Goal: Information Seeking & Learning: Learn about a topic

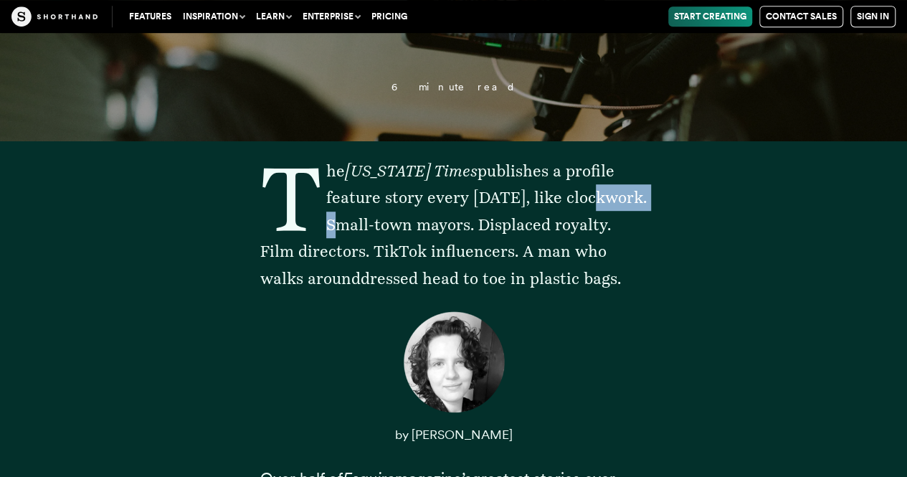
drag, startPoint x: 402, startPoint y: 216, endPoint x: 420, endPoint y: 216, distance: 18.6
click at [418, 216] on span "The [US_STATE] Times publishes a profile feature story every [DATE], like clock…" at bounding box center [453, 224] width 386 height 126
click at [420, 216] on span "The [US_STATE] Times publishes a profile feature story every [DATE], like clock…" at bounding box center [453, 224] width 386 height 126
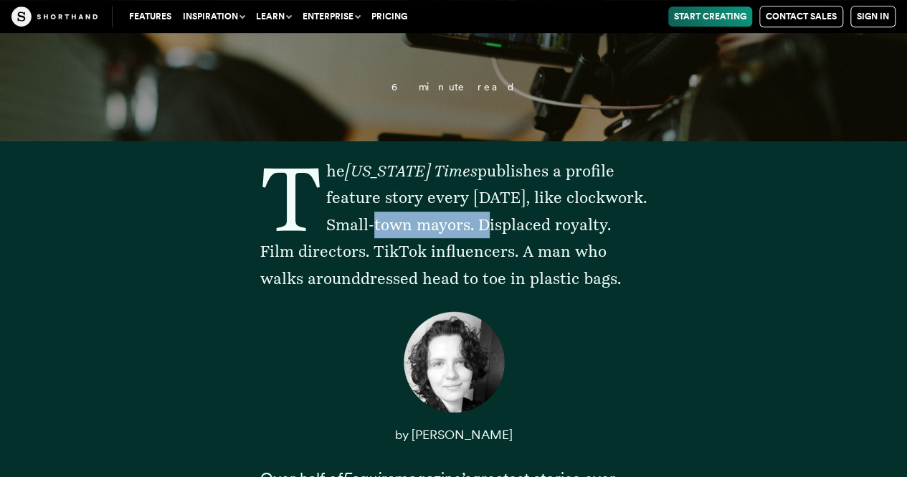
drag, startPoint x: 461, startPoint y: 217, endPoint x: 556, endPoint y: 217, distance: 94.7
click at [556, 217] on span "The [US_STATE] Times publishes a profile feature story every [DATE], like clock…" at bounding box center [453, 224] width 386 height 126
drag, startPoint x: 405, startPoint y: 220, endPoint x: 556, endPoint y: 224, distance: 150.6
click at [556, 224] on span "The [US_STATE] Times publishes a profile feature story every [DATE], like clock…" at bounding box center [453, 224] width 386 height 126
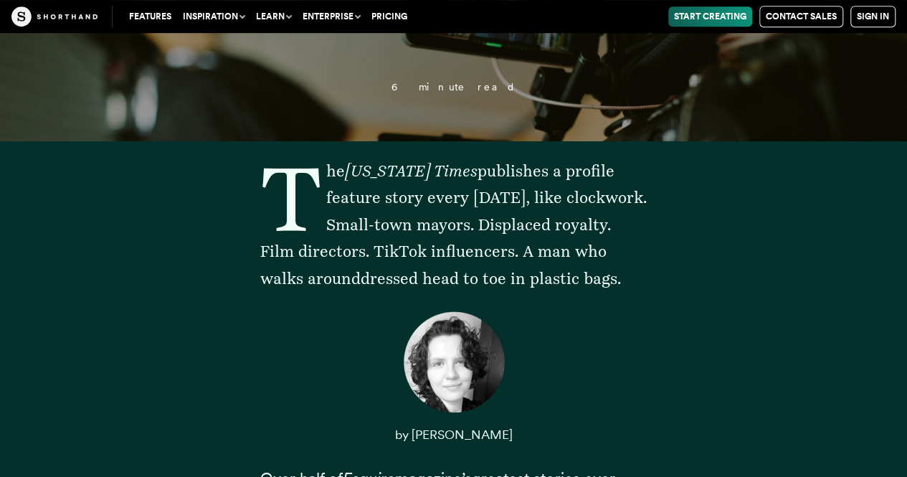
click at [290, 262] on p "The [US_STATE] Times publishes a profile feature story every [DATE], like clock…" at bounding box center [453, 225] width 387 height 134
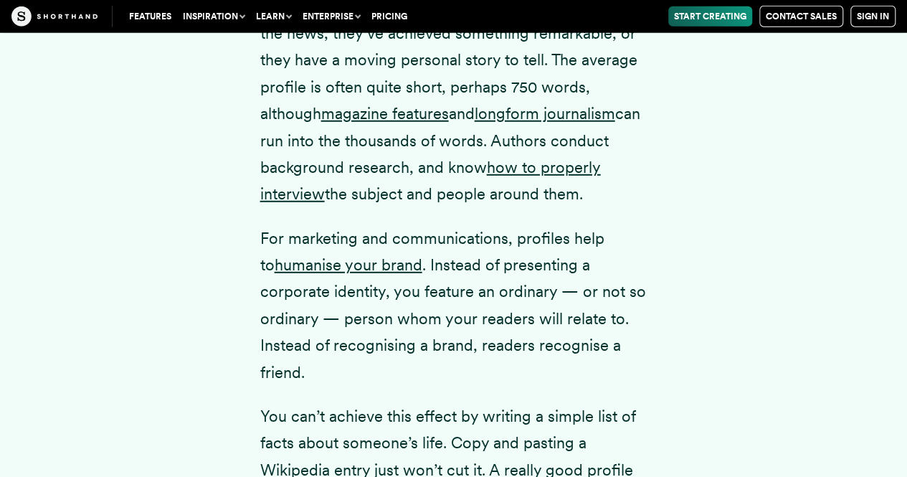
scroll to position [1842, 0]
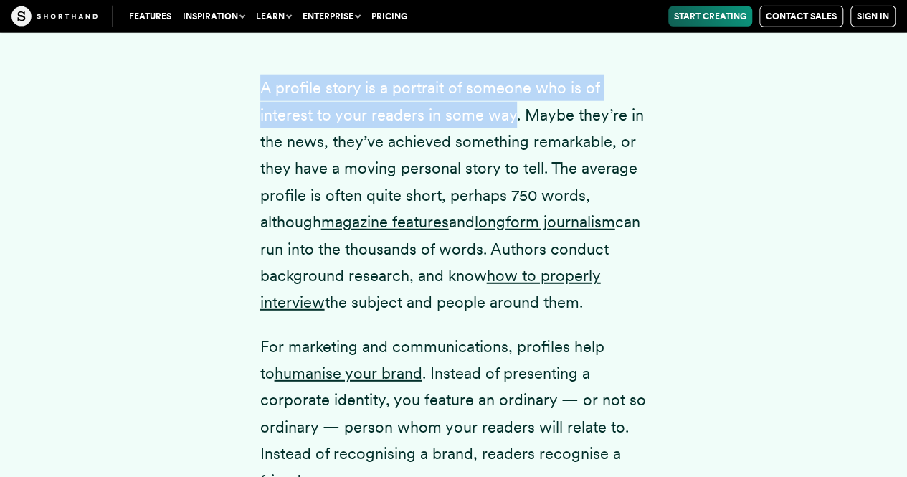
drag, startPoint x: 261, startPoint y: 108, endPoint x: 511, endPoint y: 149, distance: 252.9
click at [511, 149] on div "A profile story is a portrait of someone who is of interest to your readers in …" at bounding box center [454, 438] width 445 height 819
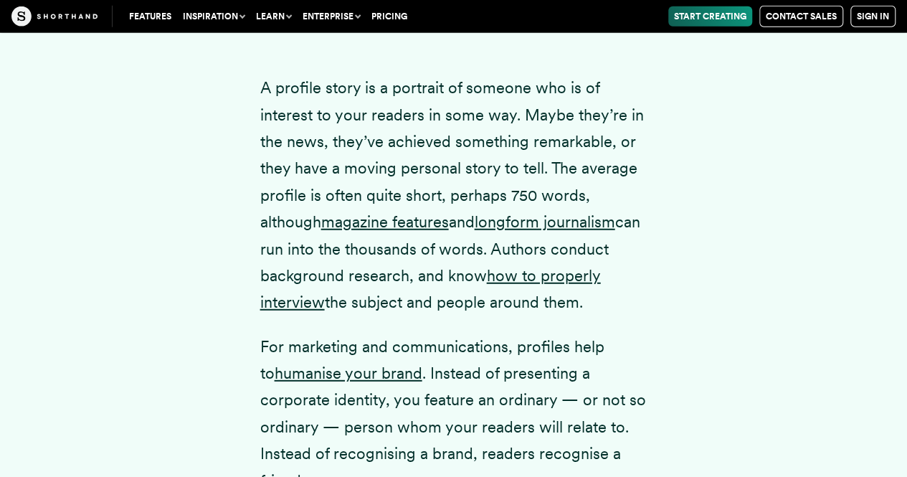
click at [148, 212] on div "A profile story is a portrait of someone who is of interest to your readers in …" at bounding box center [453, 438] width 889 height 819
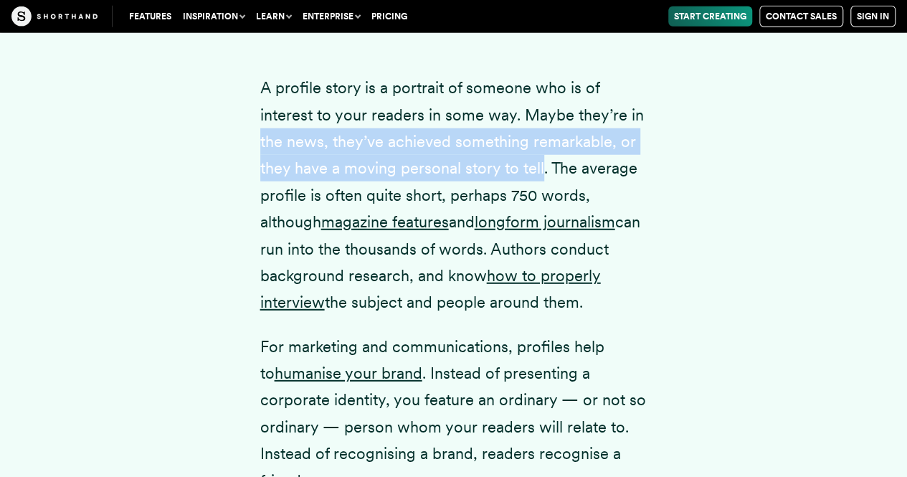
drag, startPoint x: 251, startPoint y: 171, endPoint x: 198, endPoint y: 100, distance: 88.6
click at [539, 199] on div "A profile story is a portrait of someone who is of interest to your readers in …" at bounding box center [454, 438] width 445 height 819
click at [318, 194] on p "A profile story is a portrait of someone who is of interest to your readers in …" at bounding box center [453, 196] width 387 height 242
